Goal: Feedback & Contribution: Submit feedback/report problem

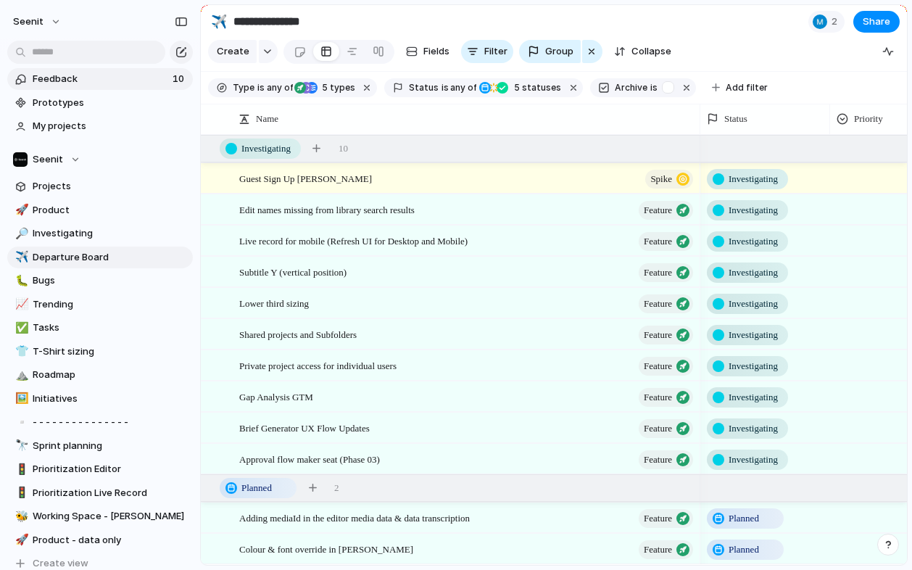
click at [112, 79] on span "Feedback" at bounding box center [101, 79] width 136 height 14
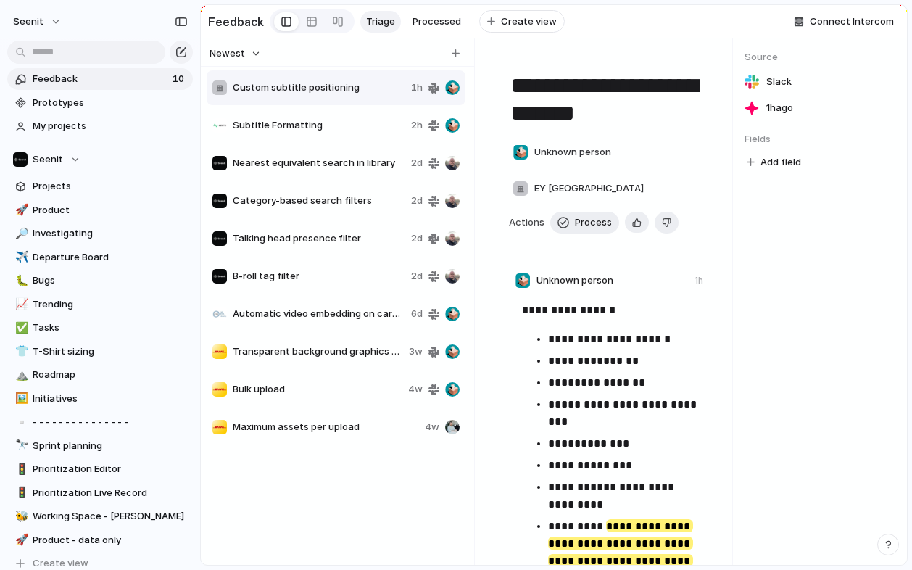
click at [340, 138] on div "Subtitle Formatting 2h" at bounding box center [336, 125] width 259 height 35
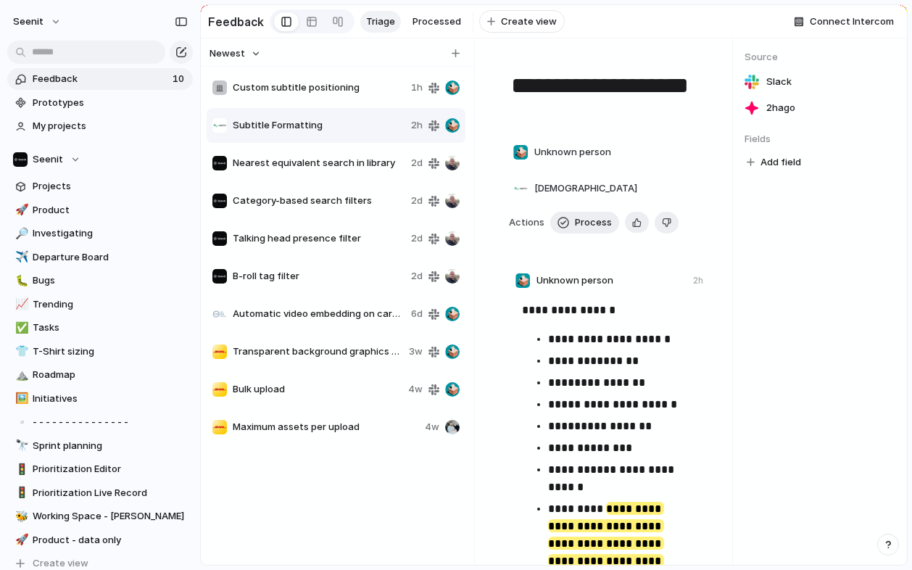
click at [338, 169] on span "Nearest equivalent search in library" at bounding box center [319, 163] width 173 height 14
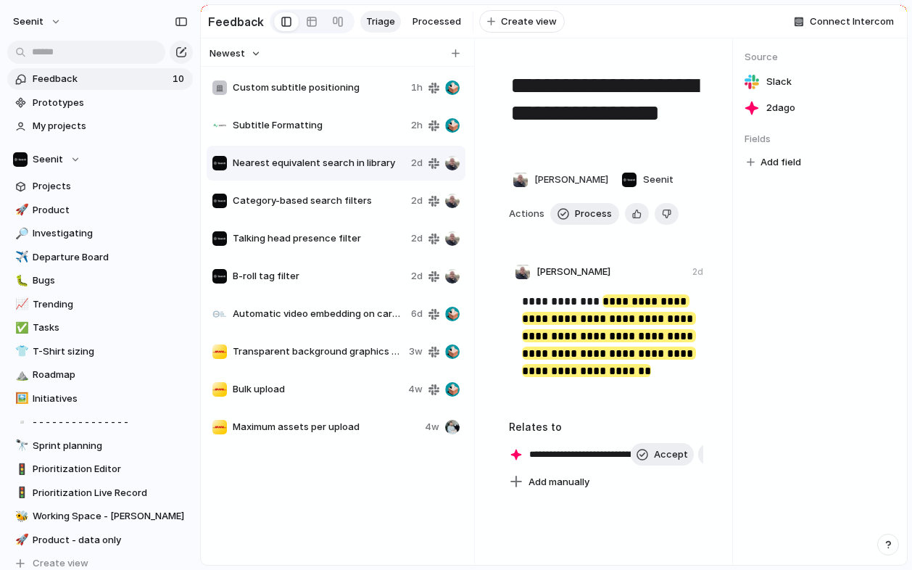
click at [327, 194] on div "Category-based search filters" at bounding box center [308, 201] width 193 height 14
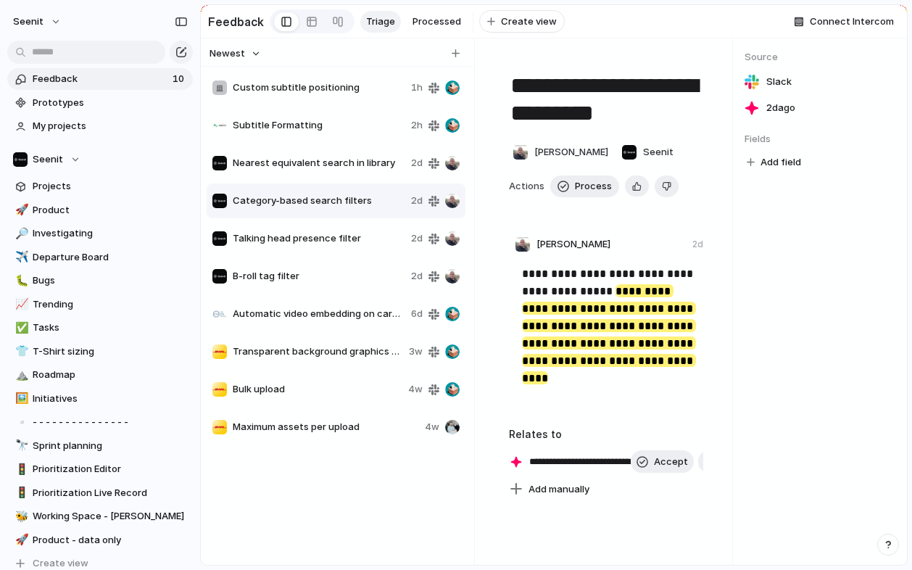
click at [322, 218] on div "Custom subtitle positioning 1h Subtitle Formatting 2h Nearest equivalent search…" at bounding box center [338, 257] width 262 height 377
click at [321, 230] on div "Talking head presence filter 2d" at bounding box center [336, 238] width 259 height 35
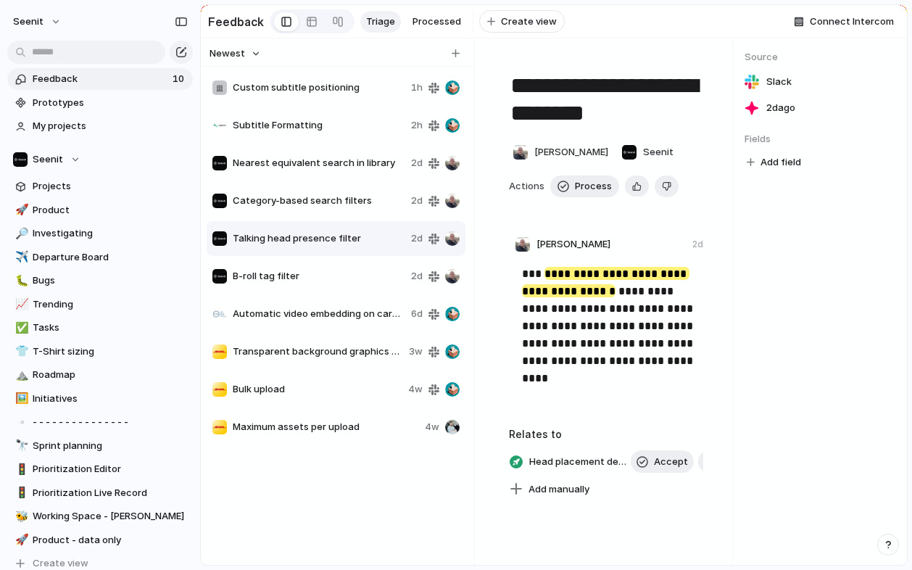
click at [321, 291] on div "B-roll tag filter 2d" at bounding box center [336, 276] width 259 height 35
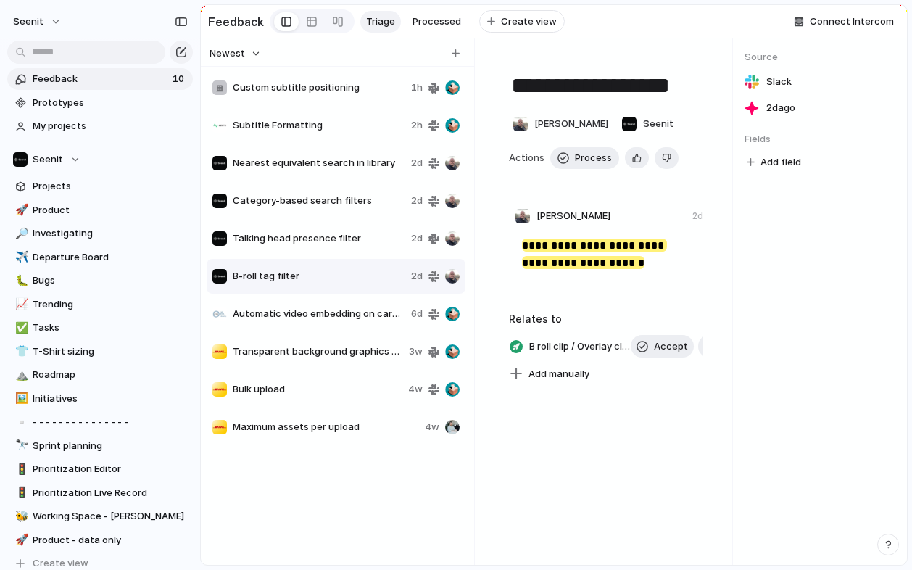
click at [317, 314] on span "Automatic video embedding on career pages" at bounding box center [319, 314] width 173 height 14
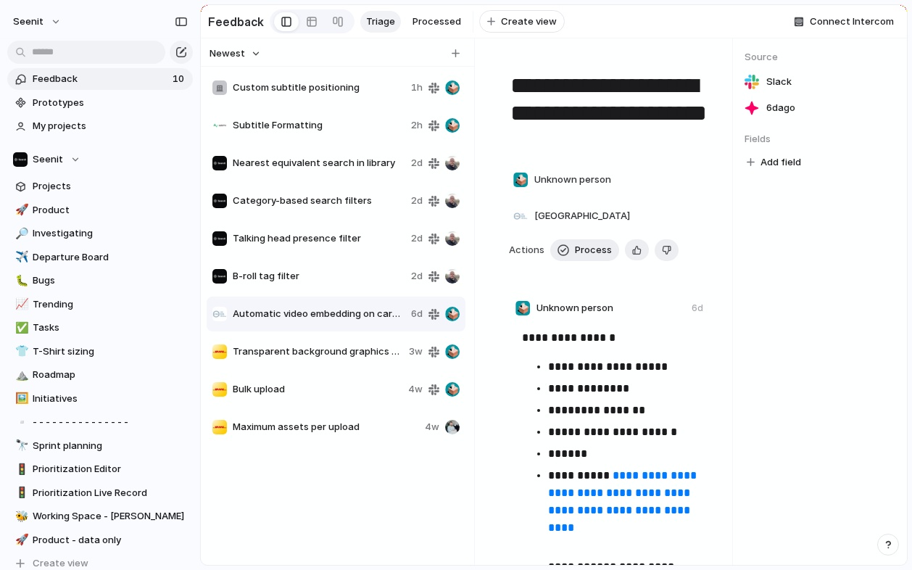
click at [309, 349] on span "Transparent background graphics support" at bounding box center [318, 351] width 170 height 14
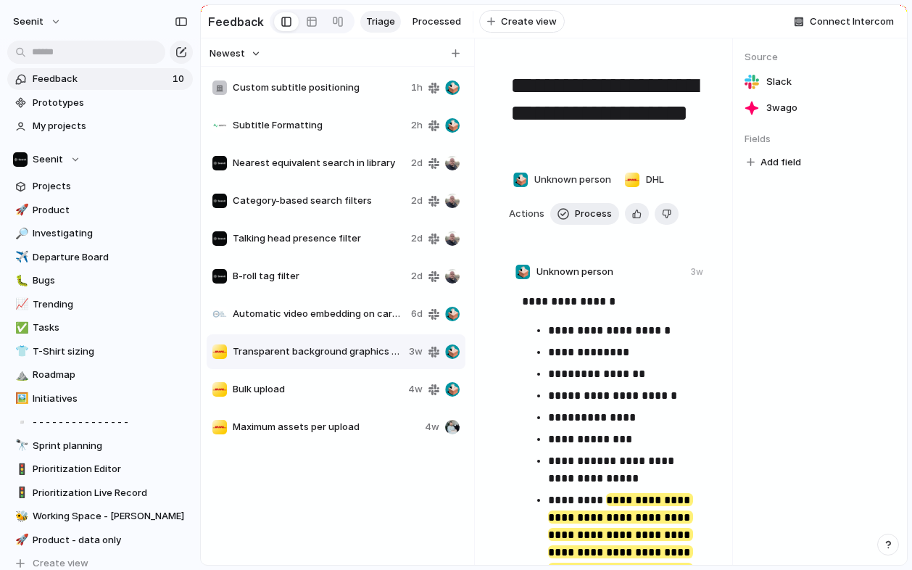
click at [291, 377] on div "Bulk upload 4w" at bounding box center [336, 389] width 259 height 35
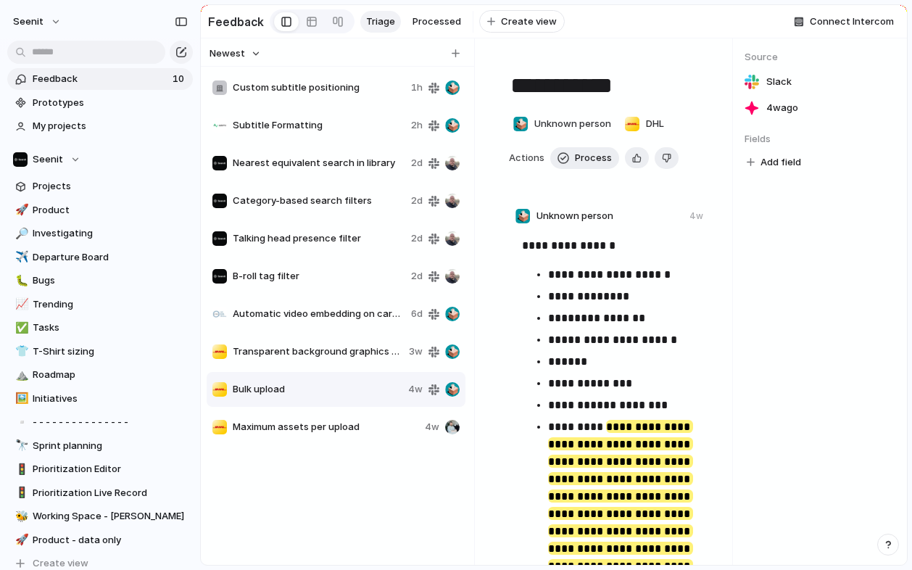
click at [288, 412] on div "Maximum assets per upload 4w" at bounding box center [336, 427] width 259 height 35
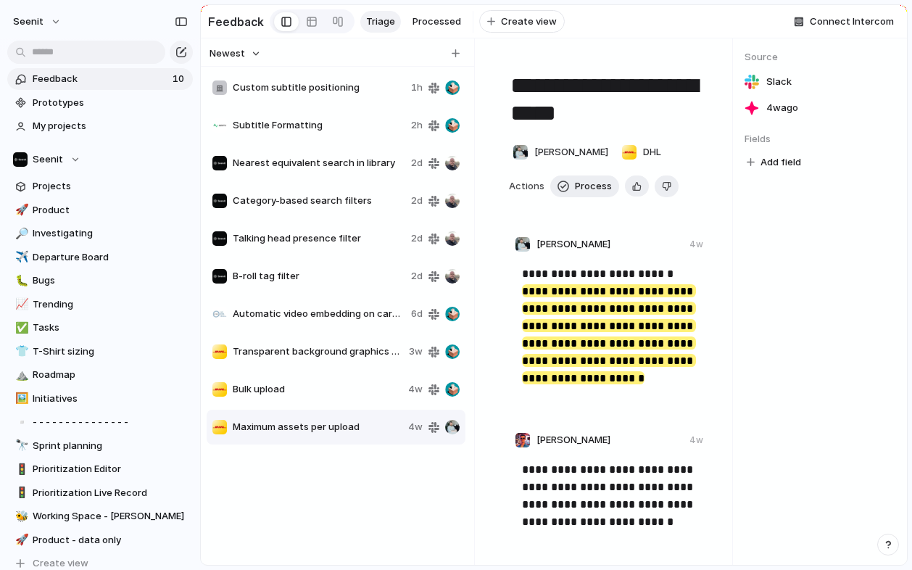
click at [292, 386] on span "Bulk upload" at bounding box center [318, 389] width 170 height 14
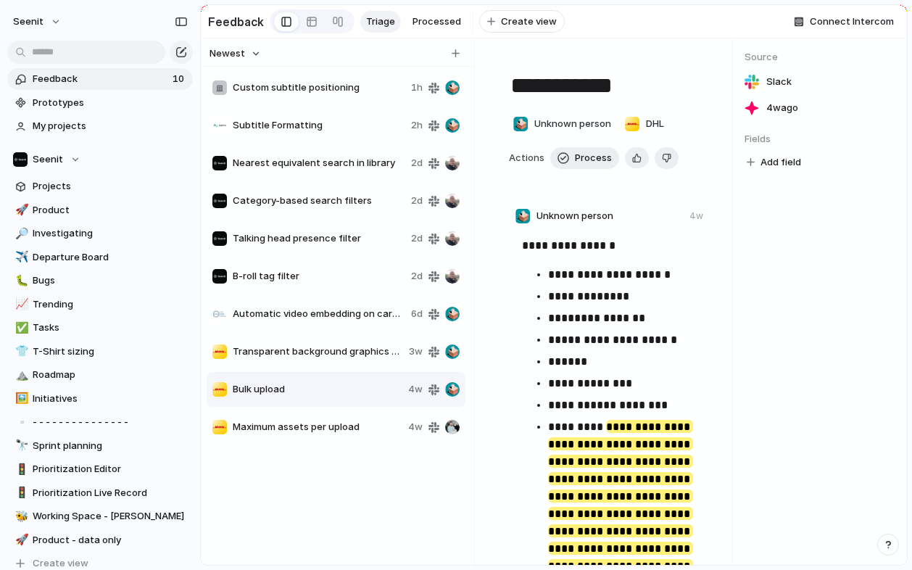
click at [301, 353] on span "Transparent background graphics support" at bounding box center [318, 351] width 170 height 14
type textarea "**********"
